Goal: Task Accomplishment & Management: Manage account settings

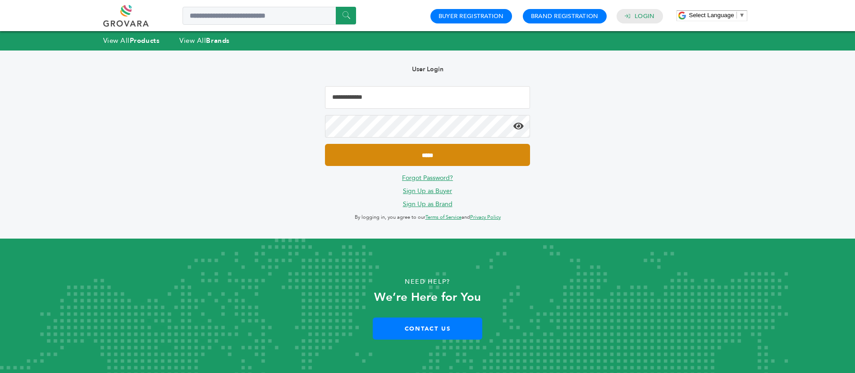
type input "**********"
click at [441, 150] on input "*****" at bounding box center [427, 155] width 205 height 22
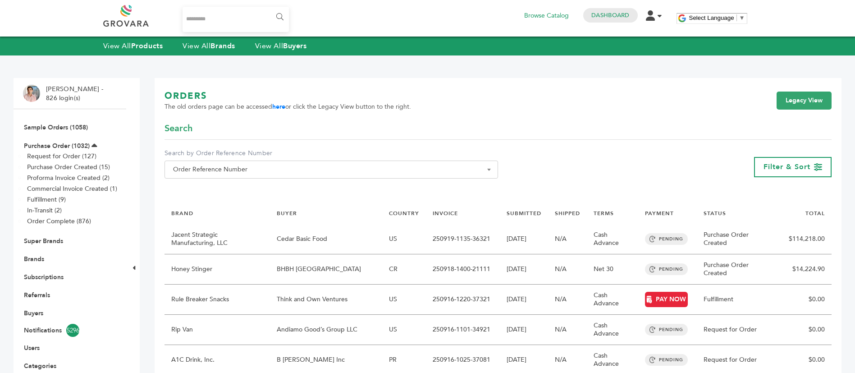
click at [63, 119] on li "Sample Orders (1058)" at bounding box center [70, 127] width 94 height 18
click at [65, 127] on link "Sample Orders (1058)" at bounding box center [56, 127] width 64 height 9
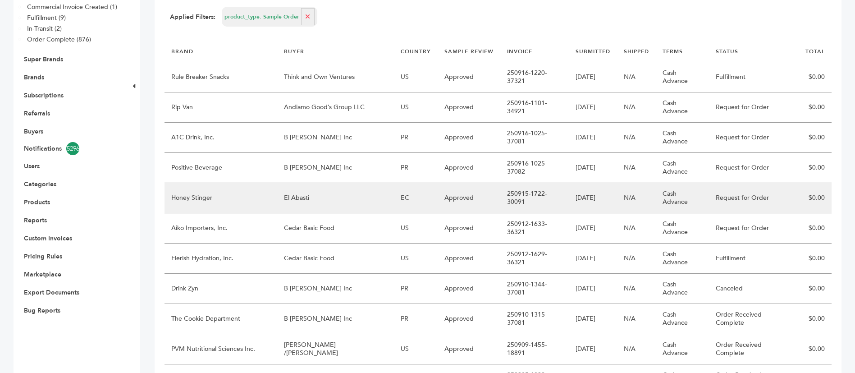
scroll to position [203, 0]
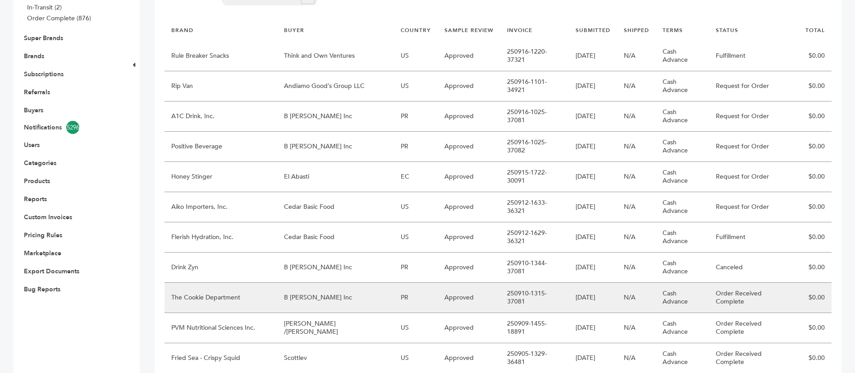
click at [256, 283] on td "The Cookie Department" at bounding box center [220, 298] width 113 height 30
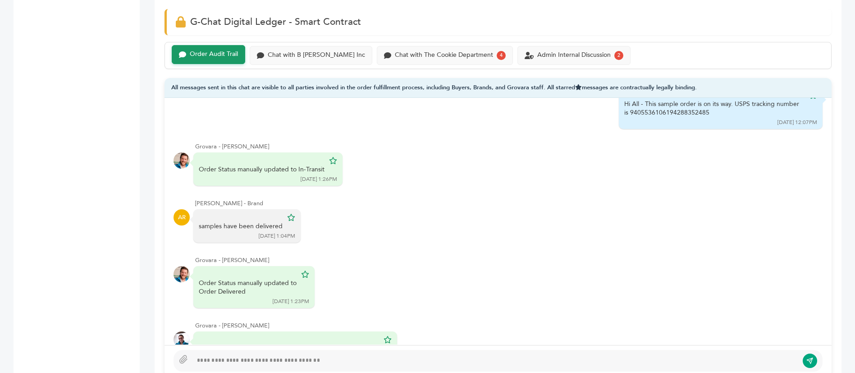
scroll to position [335, 0]
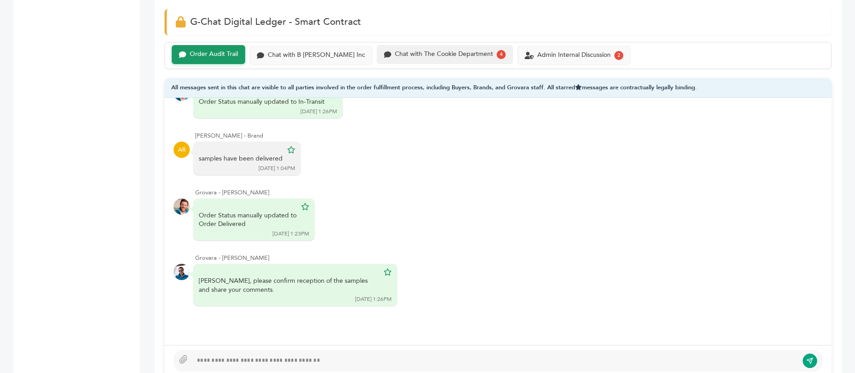
click at [418, 50] on div "Chat with The Cookie Department" at bounding box center [444, 54] width 98 height 8
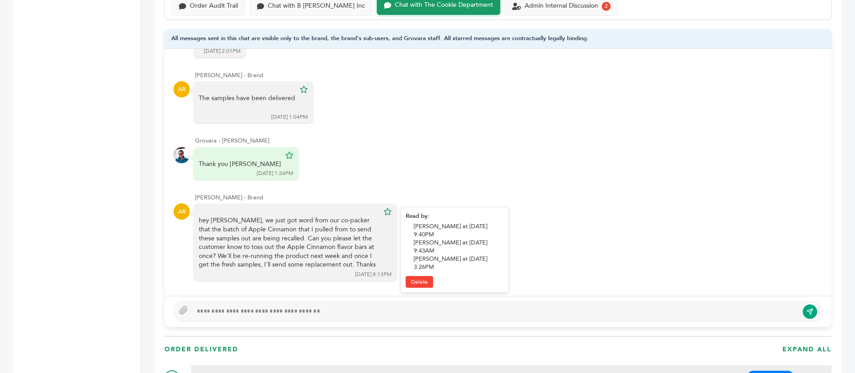
scroll to position [676, 0]
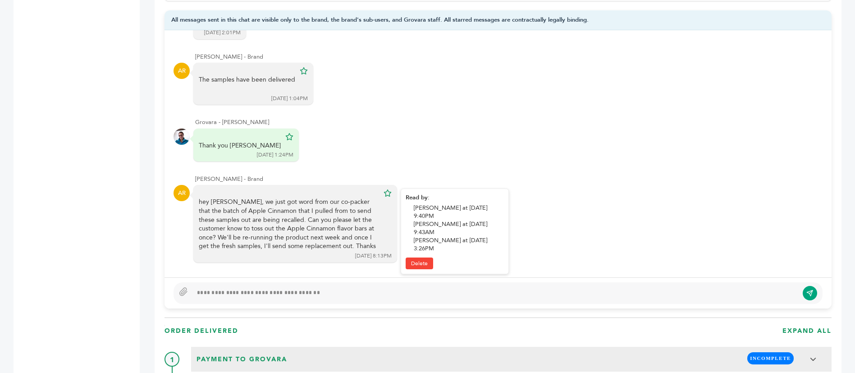
drag, startPoint x: 228, startPoint y: 198, endPoint x: 346, endPoint y: 244, distance: 126.5
click at [346, 244] on div "hey John, we just got word from our co-packer that the batch of Apple Cinnamon …" at bounding box center [289, 223] width 180 height 53
copy div "we just got word from our co-packer that the batch of Apple Cinnamon that I pul…"
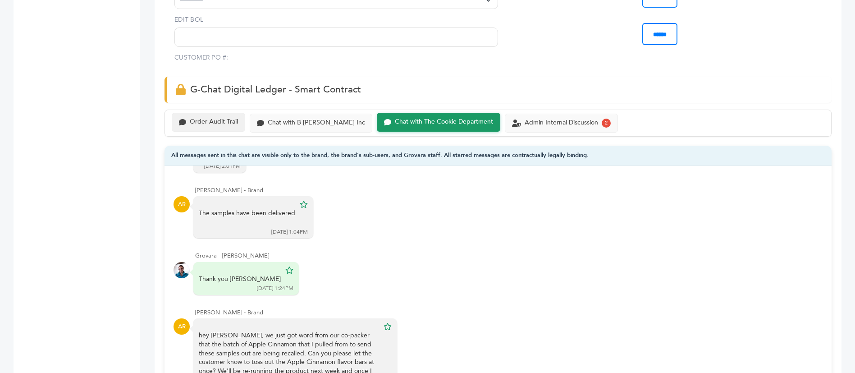
click at [204, 119] on div "Order Audit Trail" at bounding box center [214, 122] width 48 height 8
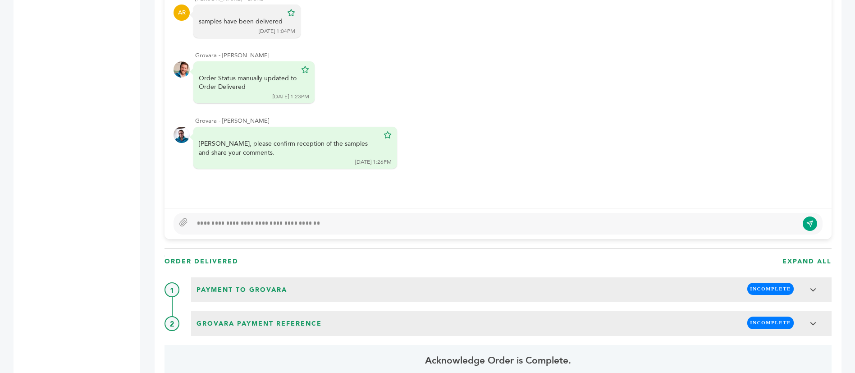
scroll to position [811, 0]
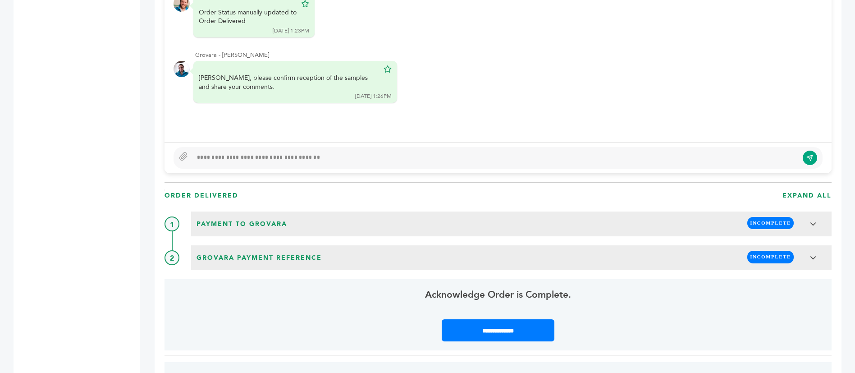
click at [327, 153] on div at bounding box center [495, 157] width 606 height 11
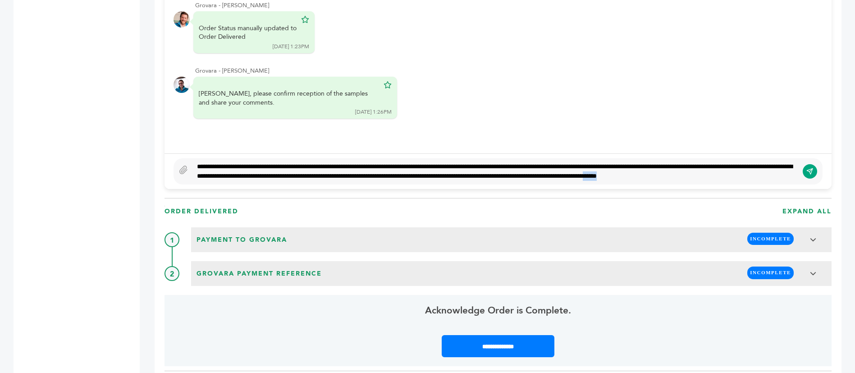
drag, startPoint x: 287, startPoint y: 177, endPoint x: 264, endPoint y: 176, distance: 23.0
click at [264, 176] on div "**********" at bounding box center [495, 171] width 606 height 19
click at [300, 176] on div "**********" at bounding box center [495, 171] width 606 height 19
type textarea "**********"
click at [816, 164] on button "submit" at bounding box center [809, 171] width 15 height 15
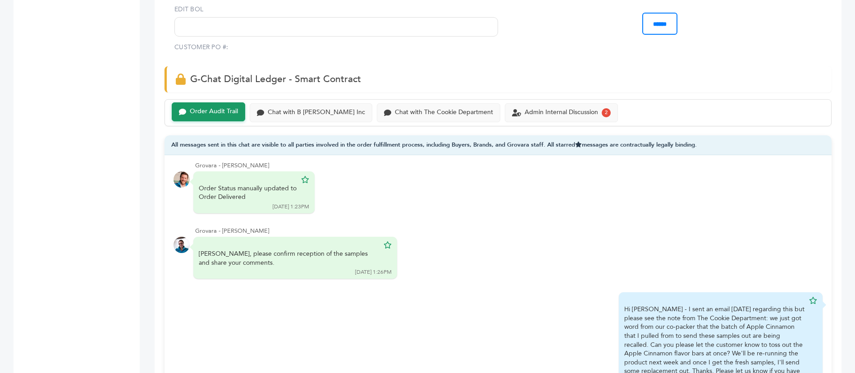
scroll to position [593, 0]
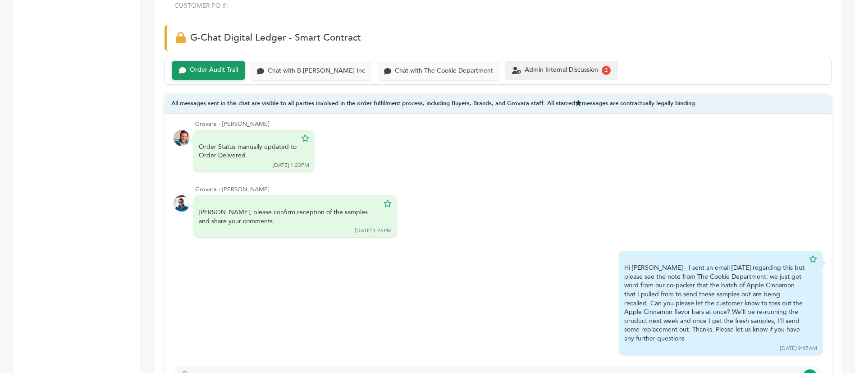
click at [542, 78] on div "Admin Internal Discussion 2" at bounding box center [561, 70] width 113 height 19
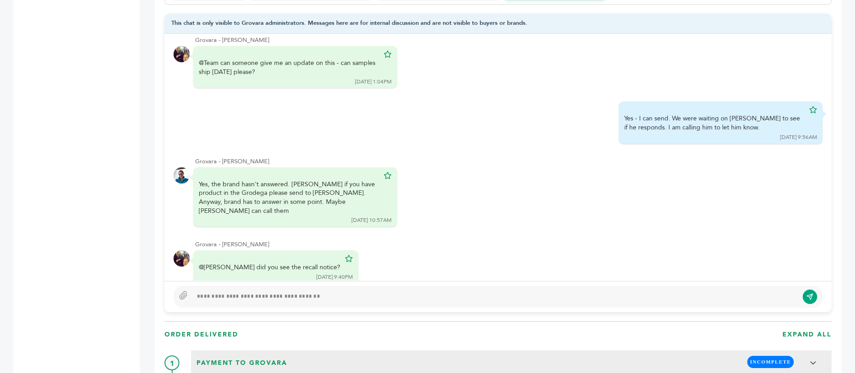
scroll to position [728, 0]
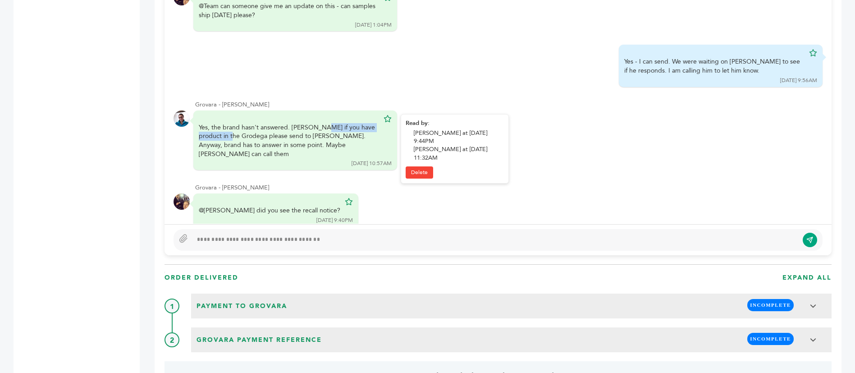
drag, startPoint x: 247, startPoint y: 121, endPoint x: 326, endPoint y: 116, distance: 78.5
click at [326, 123] on div "Yes, the brand hasn't answered. John if you have product in the Grodega please …" at bounding box center [289, 140] width 180 height 35
drag, startPoint x: 315, startPoint y: 121, endPoint x: 330, endPoint y: 131, distance: 18.9
click at [329, 129] on div "Yes, the brand hasn't answered. John if you have product in the Grodega please …" at bounding box center [289, 140] width 180 height 35
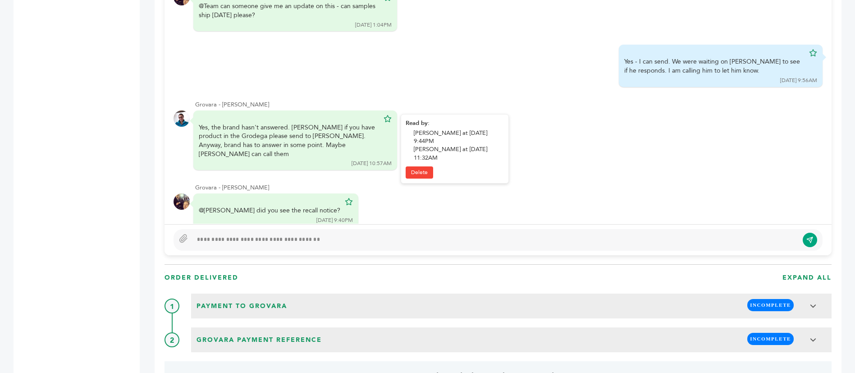
click at [331, 132] on div "Yes, the brand hasn't answered. John if you have product in the Grodega please …" at bounding box center [289, 140] width 180 height 35
click at [430, 233] on div at bounding box center [498, 240] width 649 height 22
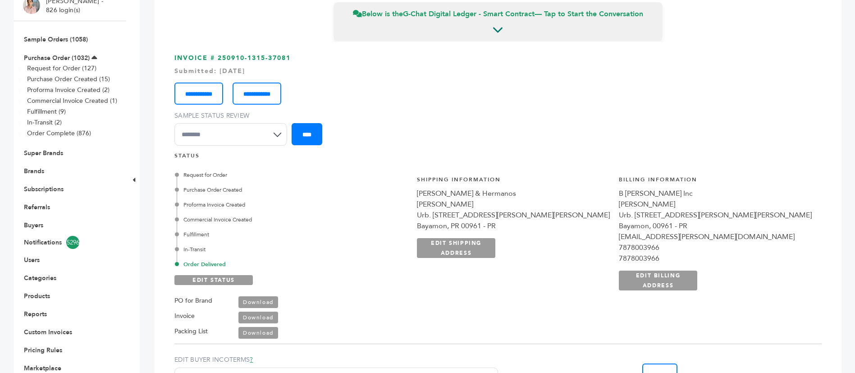
scroll to position [135, 0]
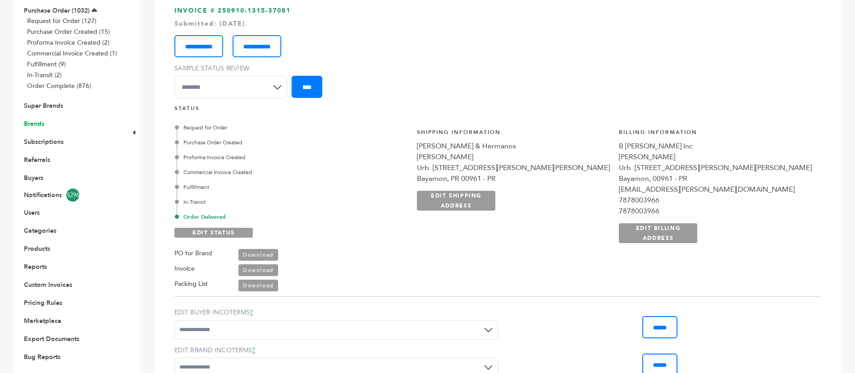
click at [33, 124] on link "Brands" at bounding box center [34, 123] width 20 height 9
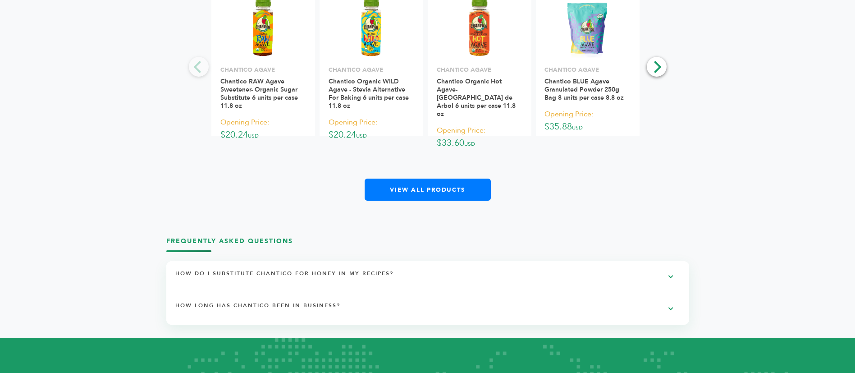
scroll to position [1893, 0]
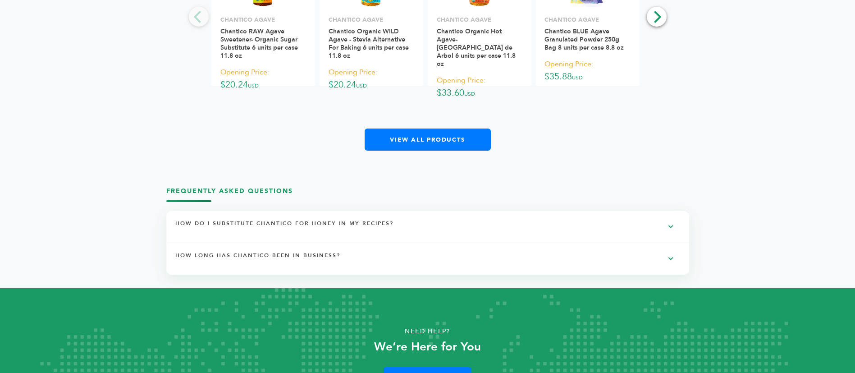
click at [426, 123] on div "**********" at bounding box center [427, 40] width 451 height 220
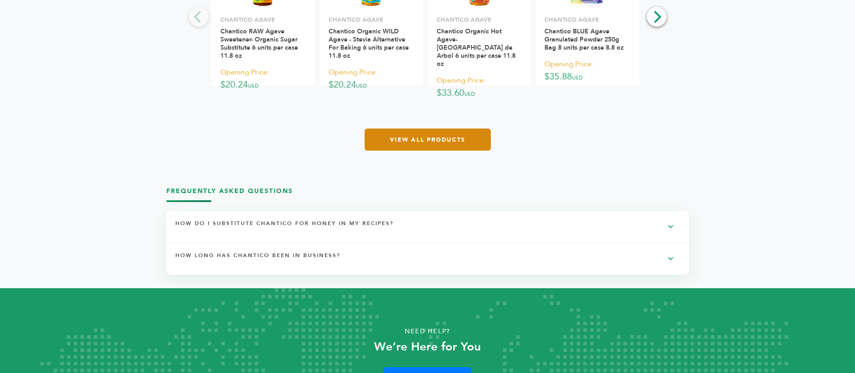
click at [426, 129] on link "View All Products" at bounding box center [428, 139] width 126 height 22
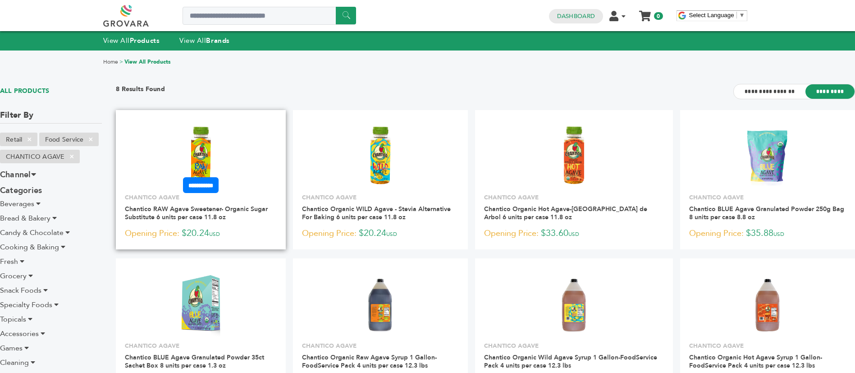
click at [220, 139] on img at bounding box center [201, 155] width 50 height 65
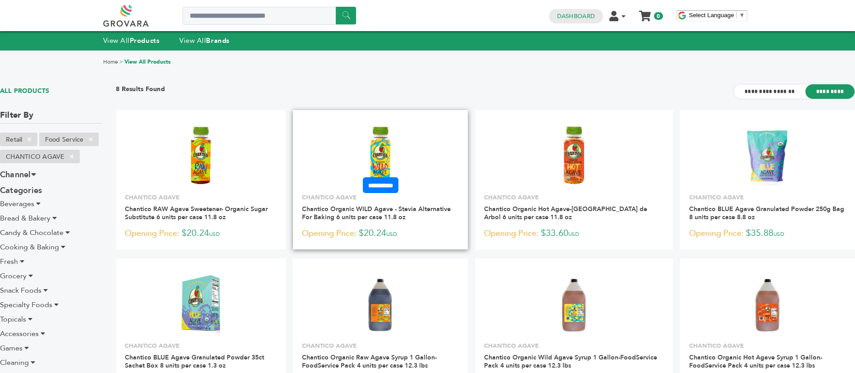
click at [397, 137] on img at bounding box center [380, 155] width 50 height 65
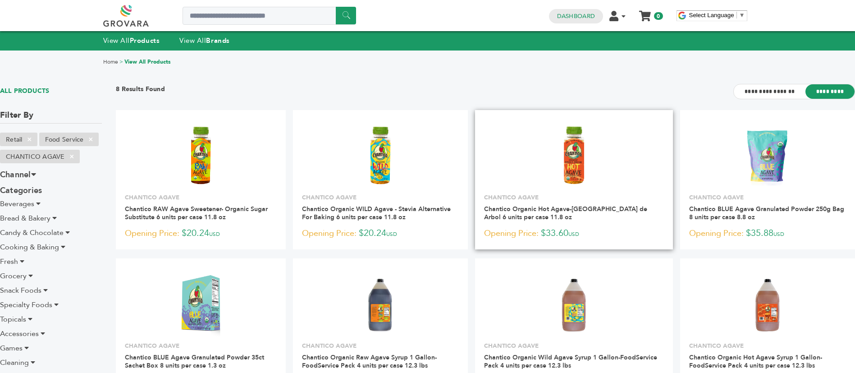
click at [585, 143] on img at bounding box center [573, 155] width 43 height 65
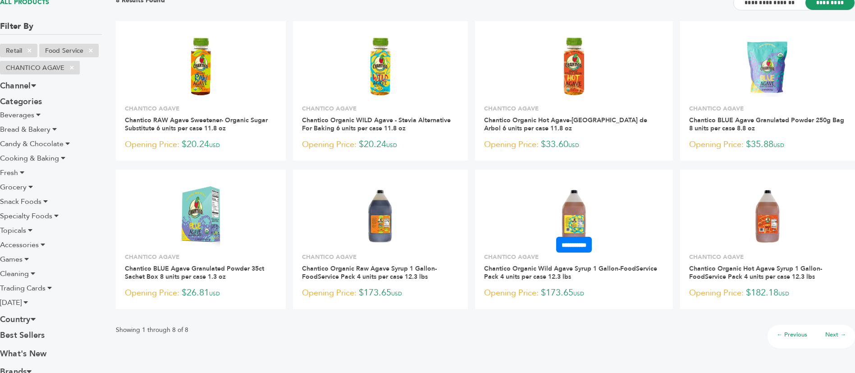
scroll to position [68, 0]
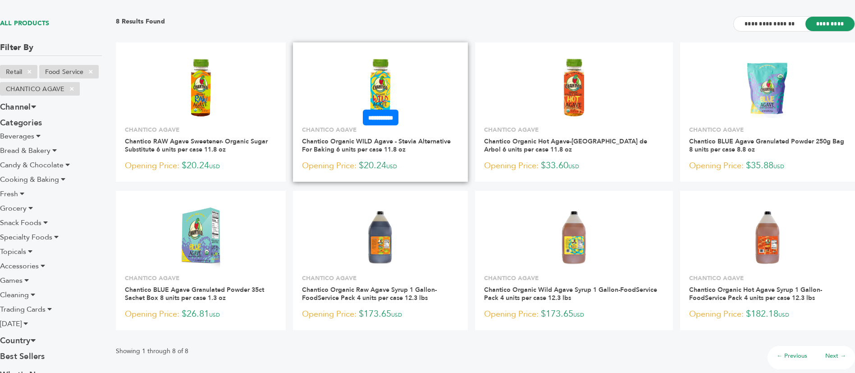
click at [396, 70] on img at bounding box center [380, 87] width 50 height 65
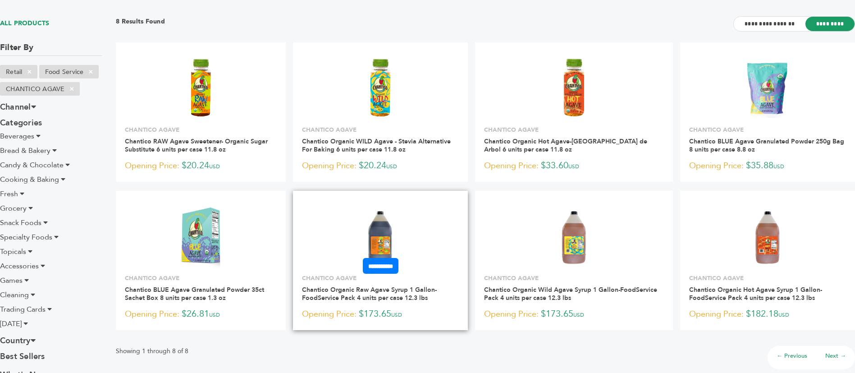
click at [388, 223] on img at bounding box center [380, 235] width 50 height 65
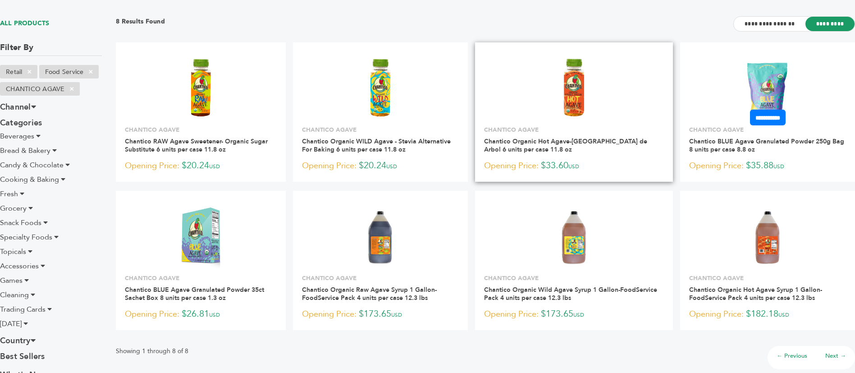
drag, startPoint x: 765, startPoint y: 73, endPoint x: 665, endPoint y: 73, distance: 99.6
click at [765, 73] on img at bounding box center [767, 87] width 50 height 65
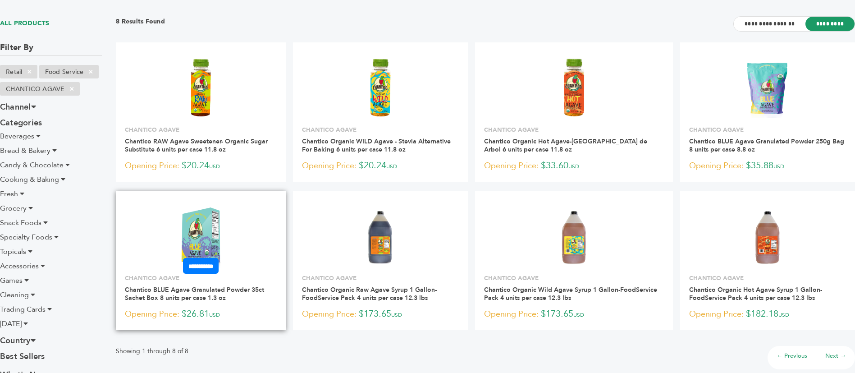
click at [222, 230] on img at bounding box center [201, 235] width 50 height 65
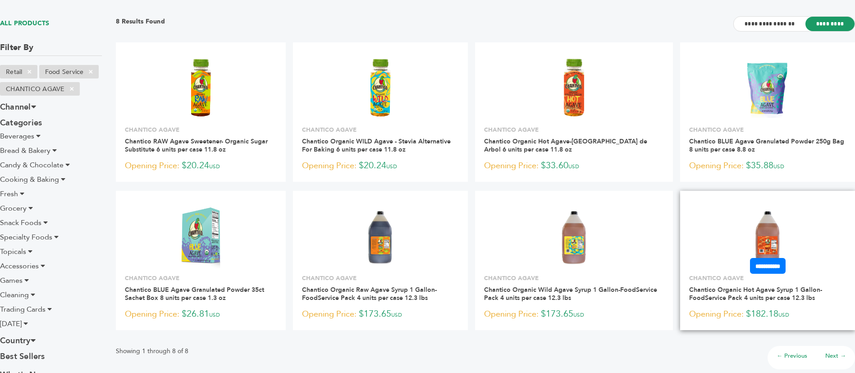
click at [748, 218] on img at bounding box center [767, 235] width 50 height 65
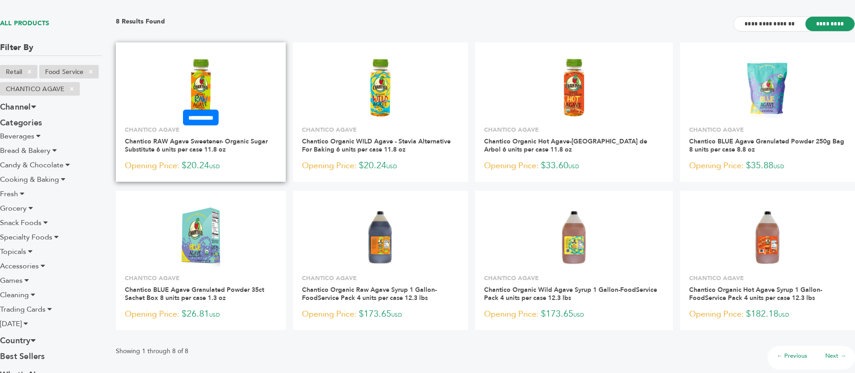
click at [210, 84] on img at bounding box center [201, 87] width 50 height 65
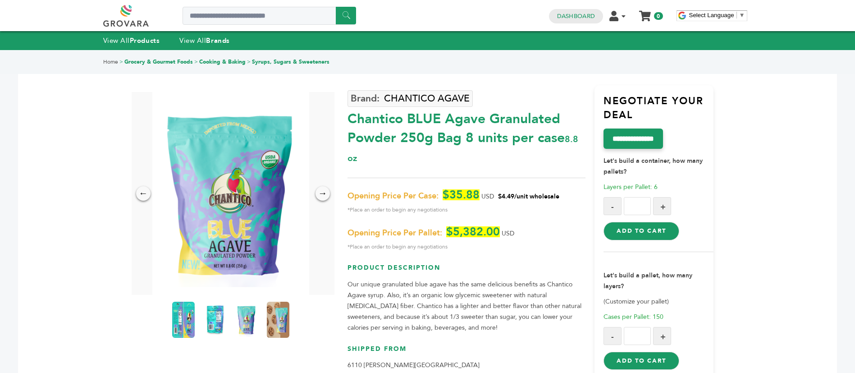
drag, startPoint x: 433, startPoint y: 137, endPoint x: 401, endPoint y: 143, distance: 32.1
click at [401, 143] on div "Chantico BLUE Agave Granulated Powder 250g Bag 8 units per case 8.8 oz" at bounding box center [466, 135] width 238 height 61
copy div "250g"
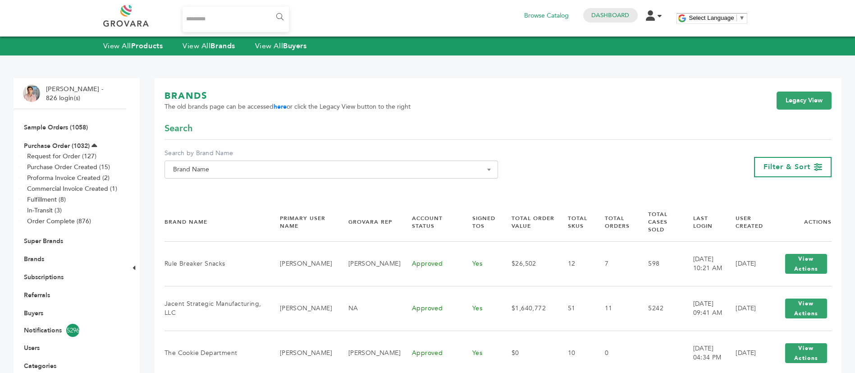
click at [266, 170] on span "Brand Name" at bounding box center [331, 169] width 324 height 13
click at [269, 182] on input "Search" at bounding box center [331, 185] width 329 height 11
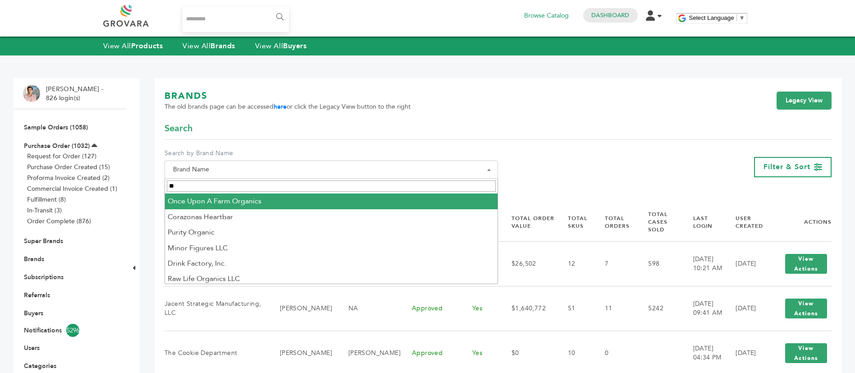
type input "**"
click at [490, 112] on div "BRANDS The old brands page can be accessed here or click the Legacy View button…" at bounding box center [497, 106] width 667 height 32
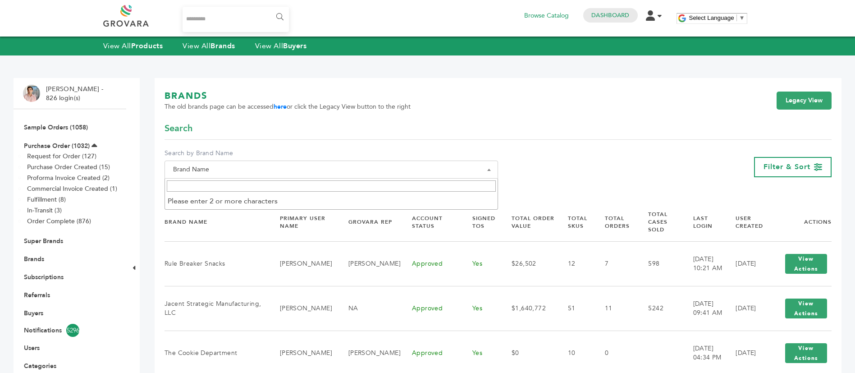
click at [214, 167] on span "Brand Name" at bounding box center [331, 169] width 324 height 13
click at [204, 183] on input "Search" at bounding box center [331, 185] width 329 height 11
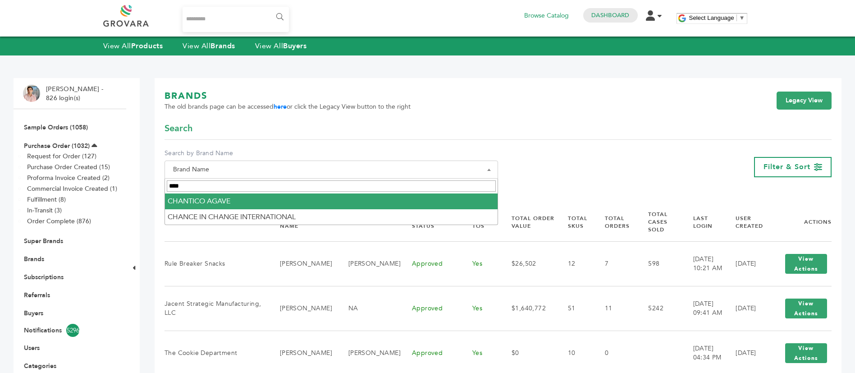
type input "****"
select select "**********"
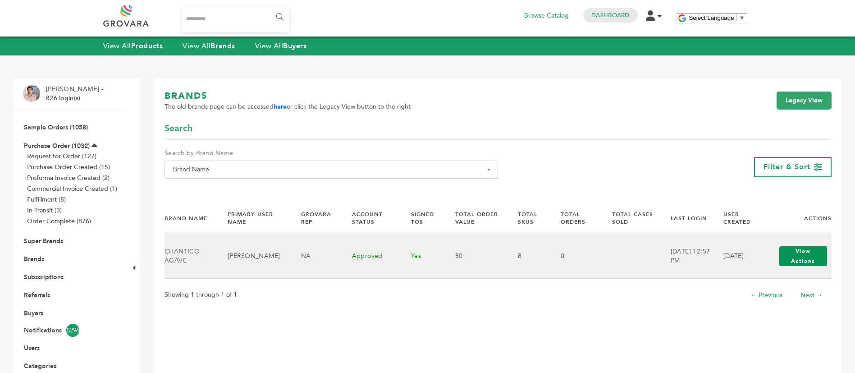
click at [786, 248] on button "View Actions" at bounding box center [803, 256] width 48 height 20
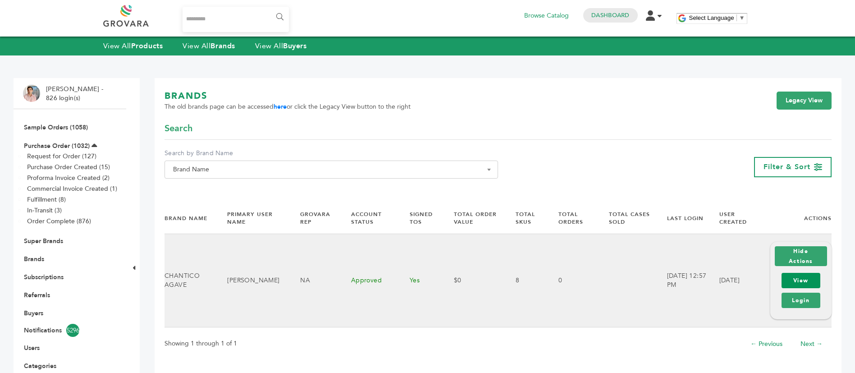
click at [799, 276] on link "View" at bounding box center [800, 280] width 39 height 15
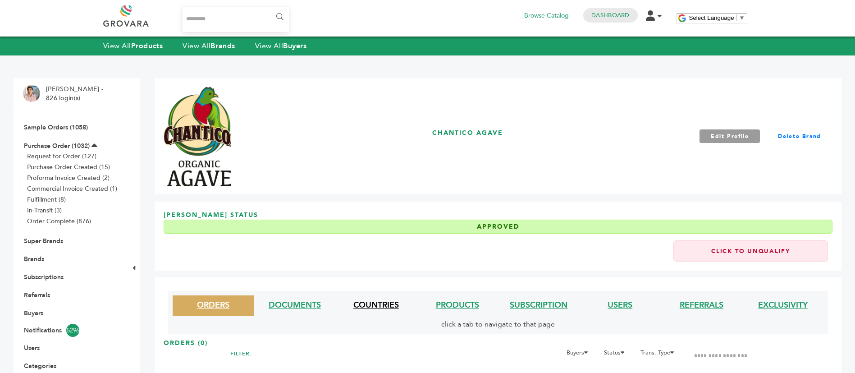
click at [393, 301] on link "COUNTRIES" at bounding box center [376, 304] width 46 height 11
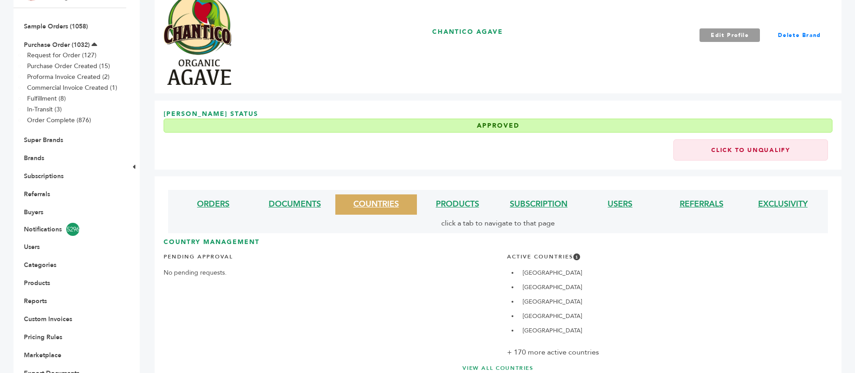
scroll to position [151, 0]
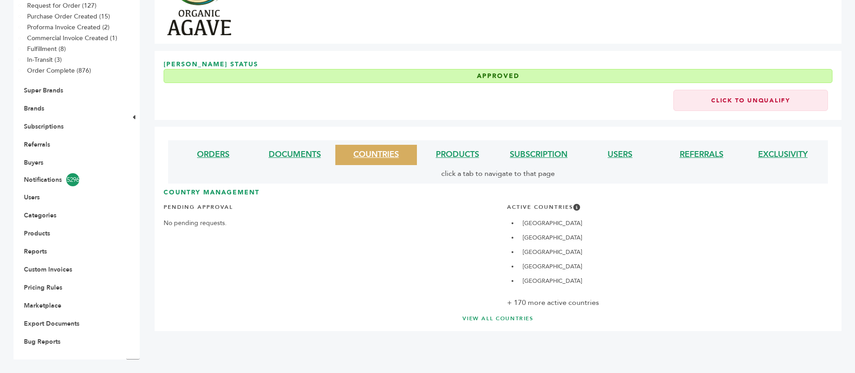
click at [515, 314] on div "Country Management Pending Approval No pending requests. Active Countries Argen…" at bounding box center [498, 255] width 669 height 134
click at [517, 316] on link "VIEW ALL COUNTRIES" at bounding box center [498, 319] width 633 height 8
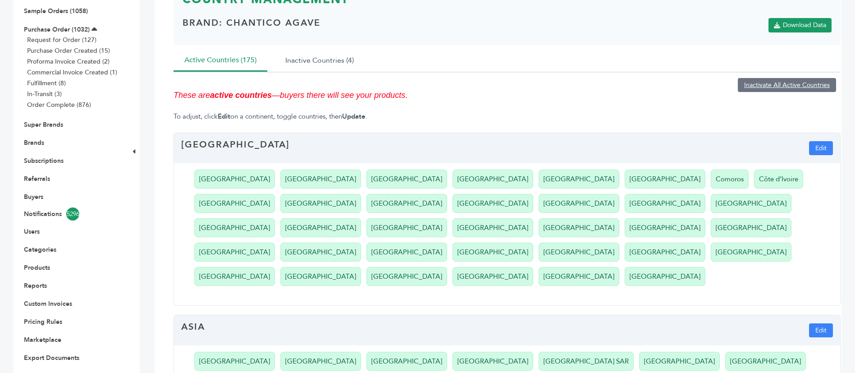
scroll to position [68, 0]
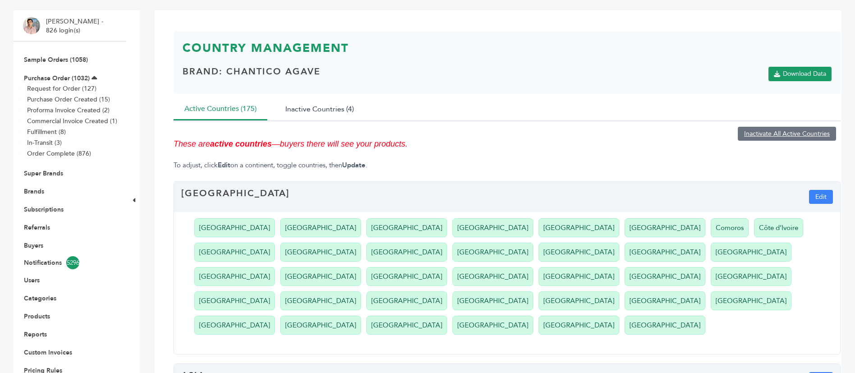
click at [323, 109] on button "Inactive Countries (4)" at bounding box center [319, 109] width 90 height 22
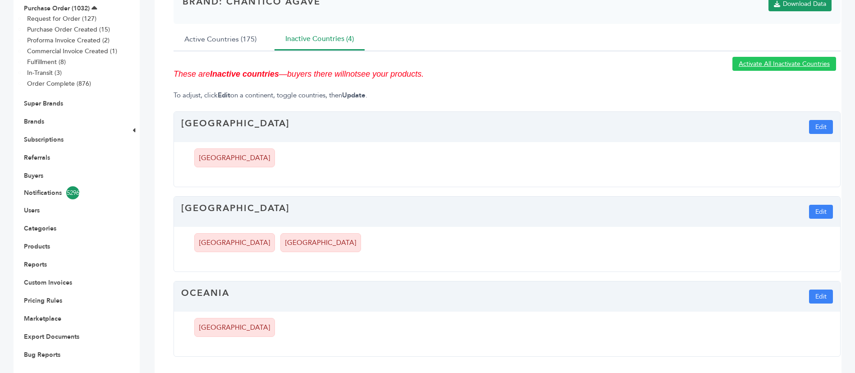
scroll to position [155, 0]
